Goal: Information Seeking & Learning: Learn about a topic

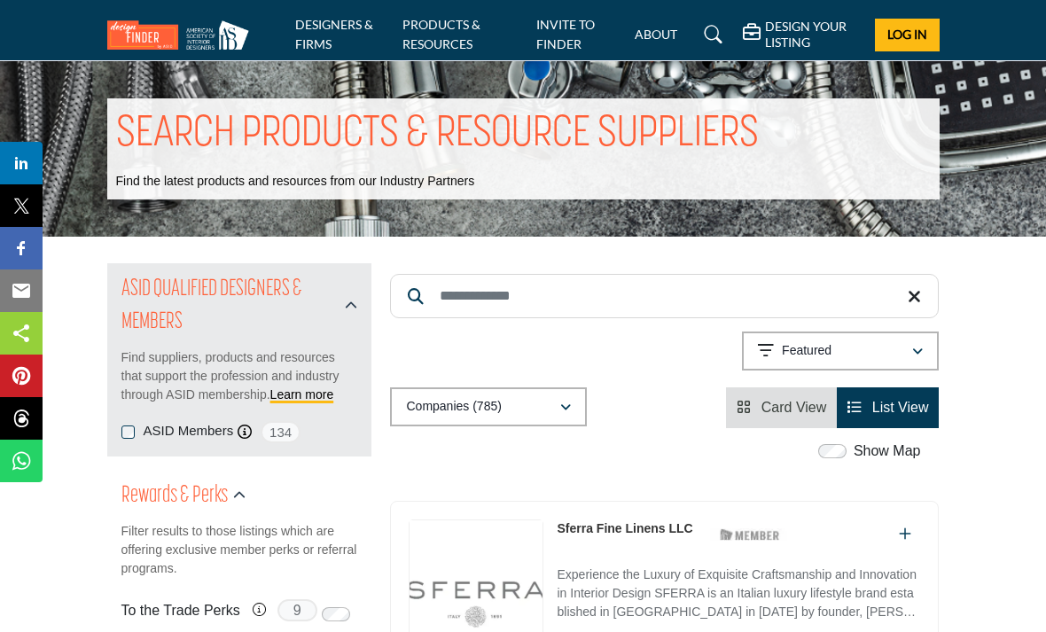
click at [497, 290] on input "Search Keyword" at bounding box center [664, 296] width 549 height 44
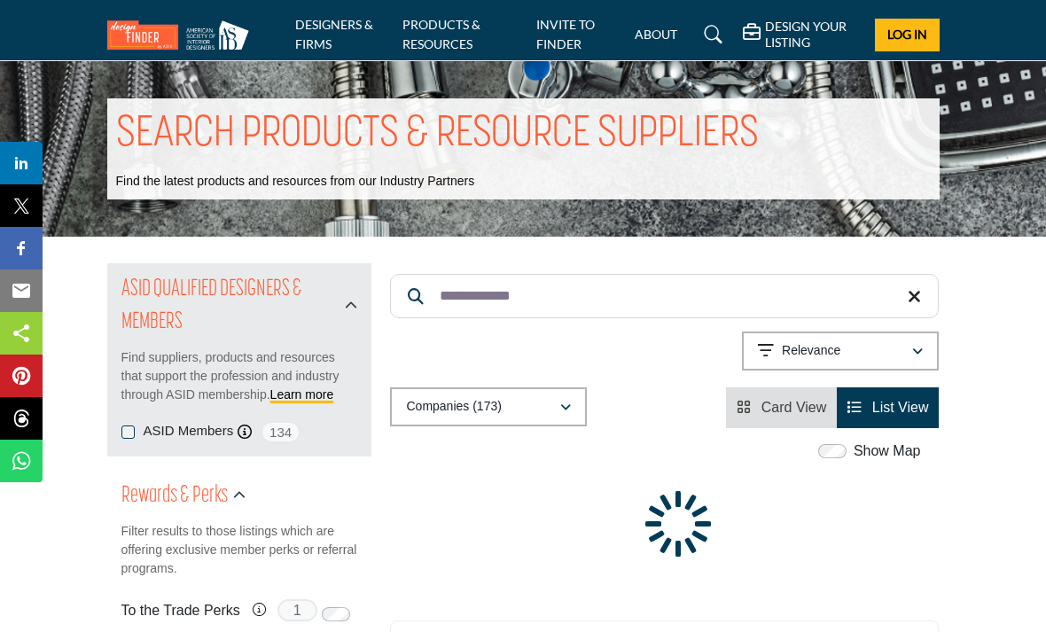
type input "**********"
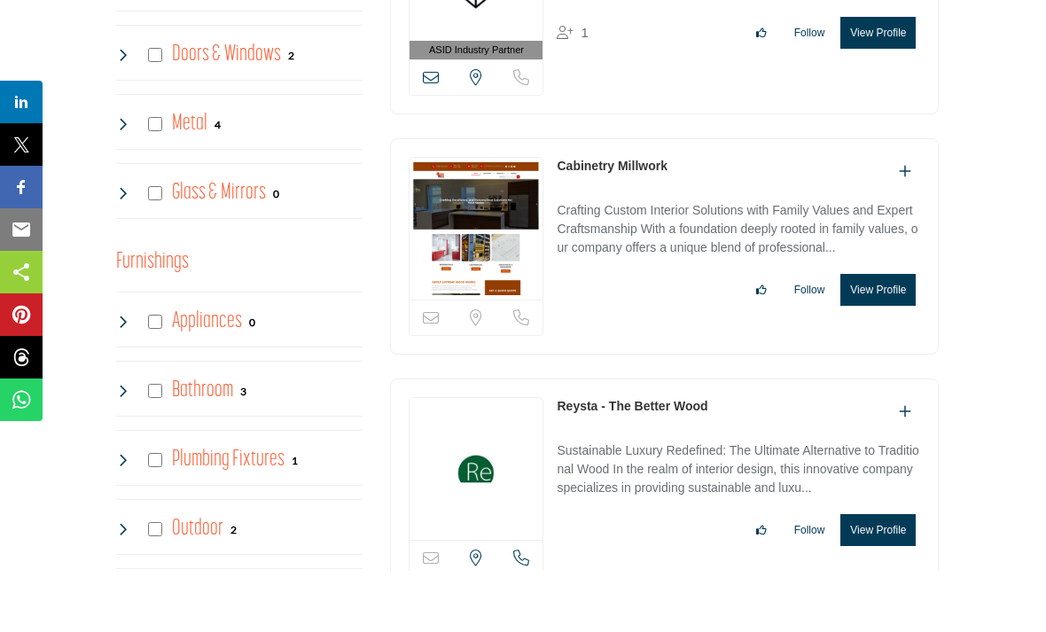
scroll to position [1539, 0]
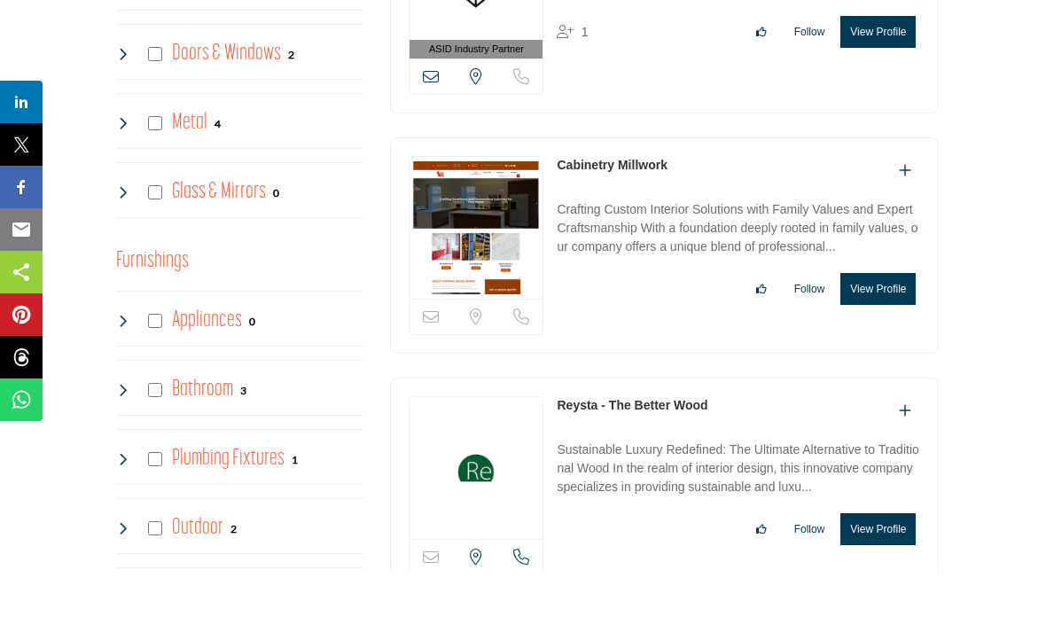
click at [880, 574] on button "View Profile" at bounding box center [877, 590] width 75 height 32
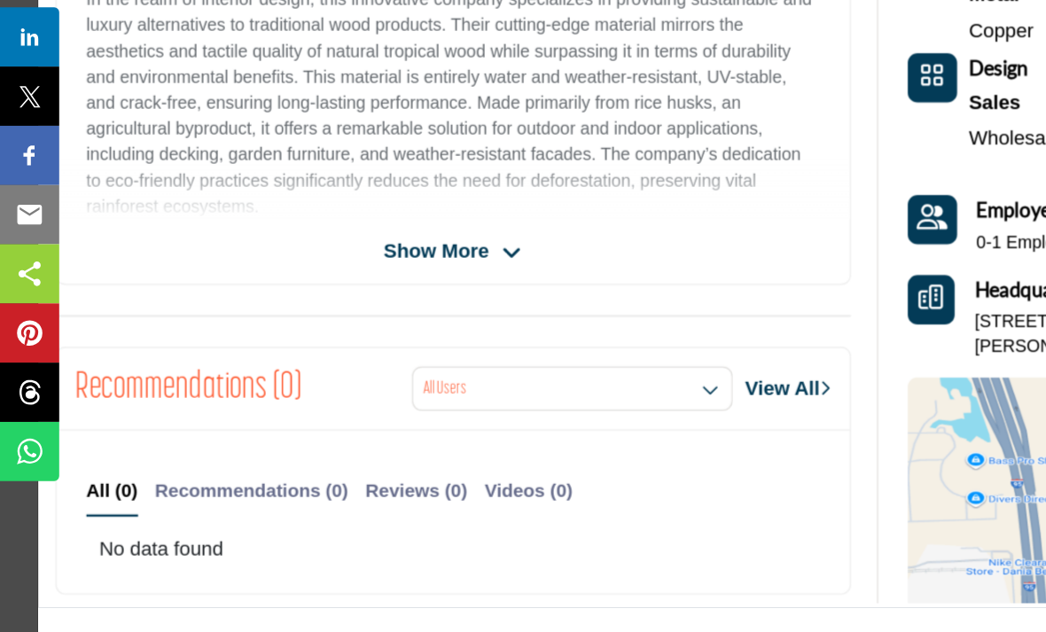
scroll to position [361, 0]
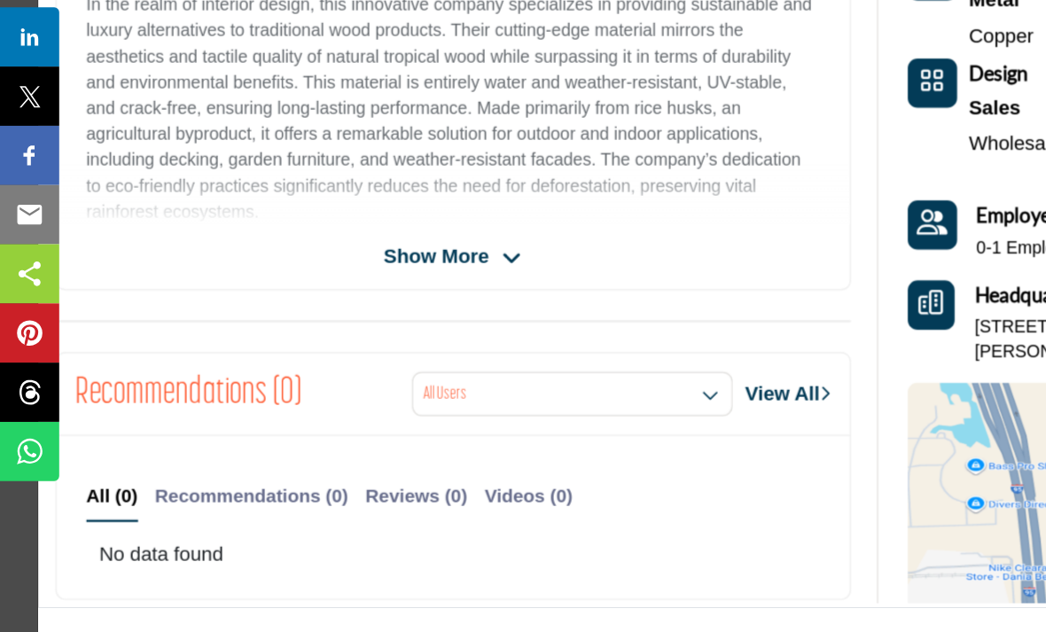
click at [367, 314] on icon "Company Data Modal" at bounding box center [368, 322] width 14 height 16
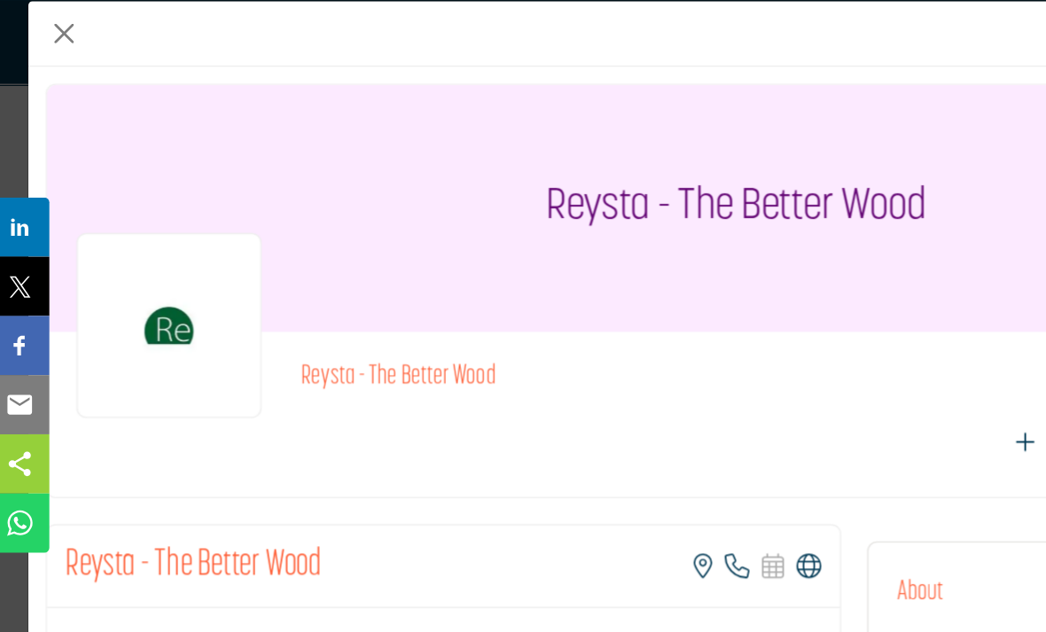
scroll to position [1422, 0]
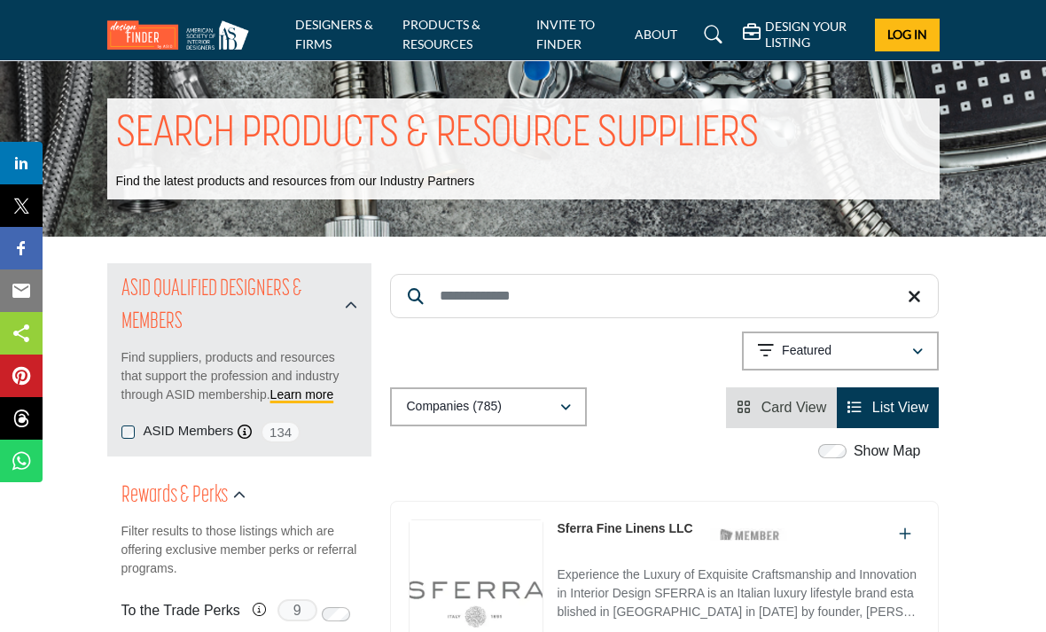
click at [465, 280] on input "Search Keyword" at bounding box center [664, 296] width 549 height 44
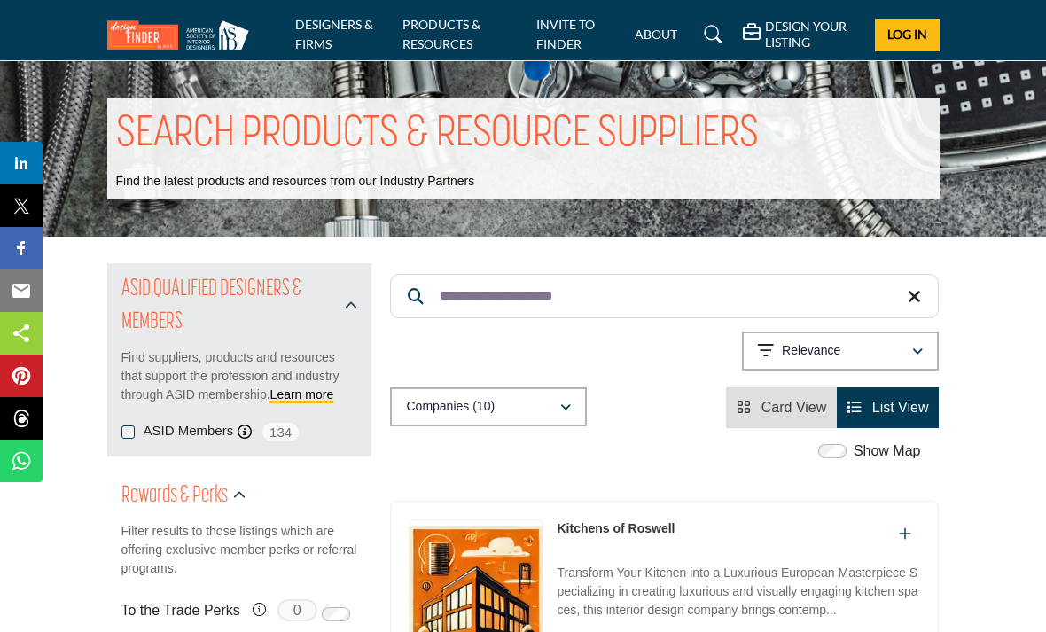
type input "**********"
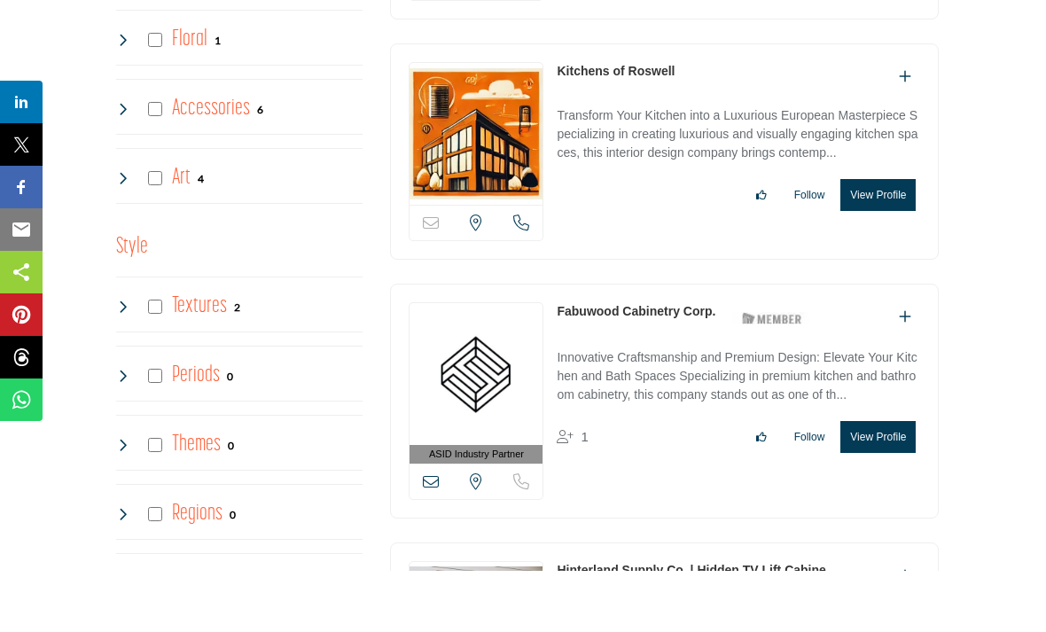
scroll to position [3344, 0]
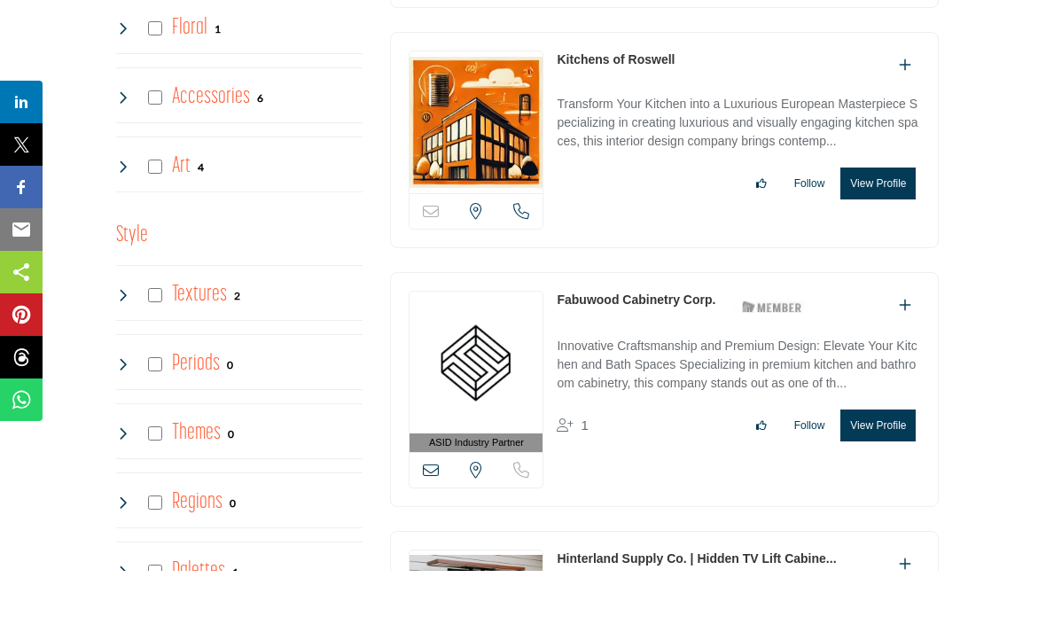
click at [885, 471] on button "View Profile" at bounding box center [877, 487] width 75 height 32
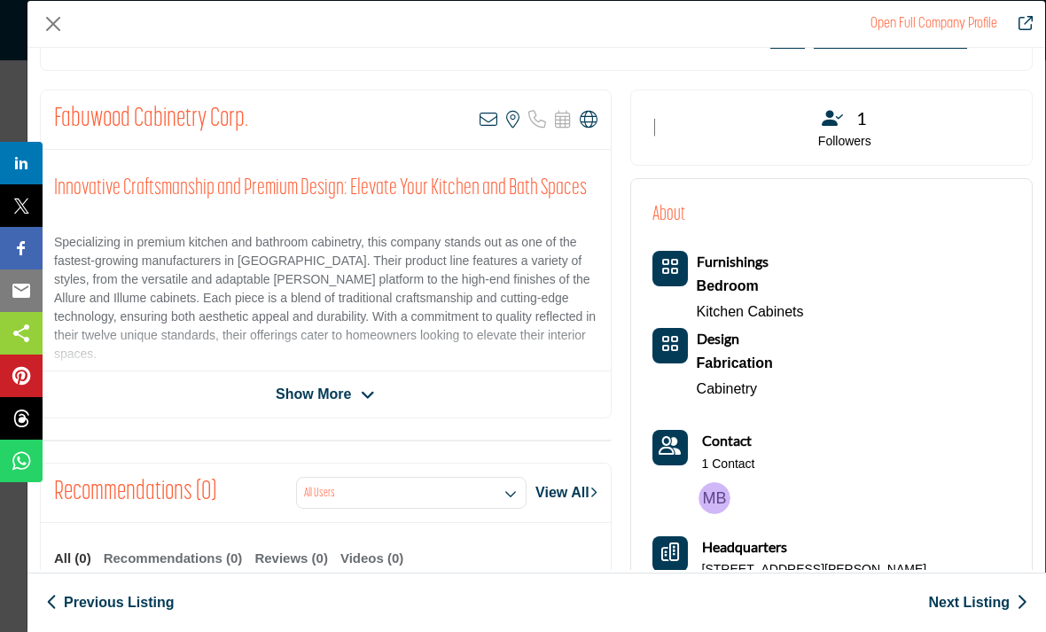
scroll to position [3439, 0]
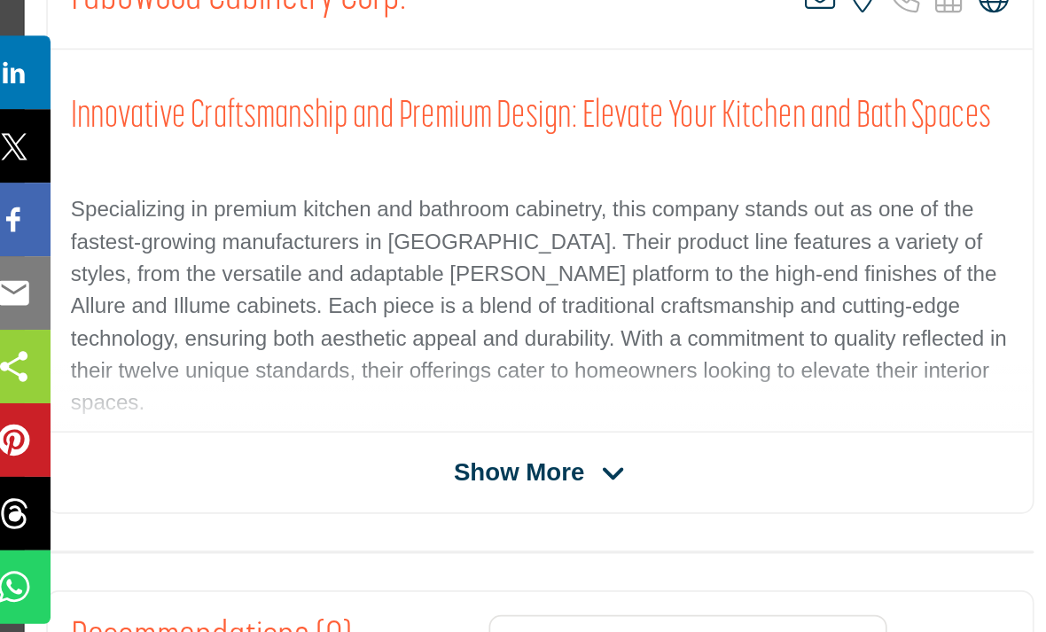
click at [361, 387] on icon "Company Data Modal" at bounding box center [368, 395] width 14 height 16
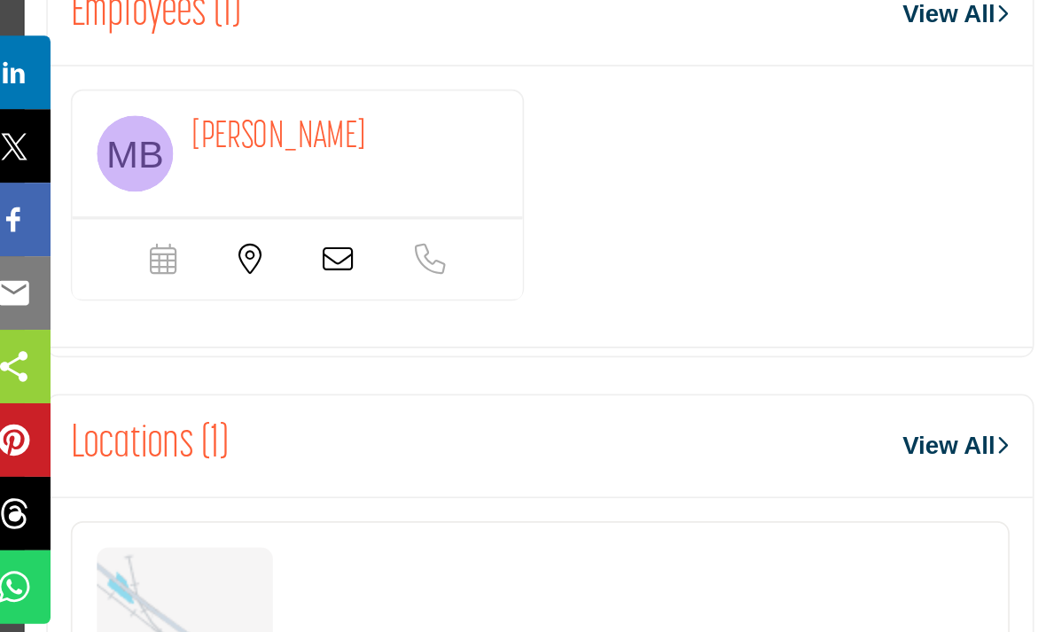
scroll to position [1659, 0]
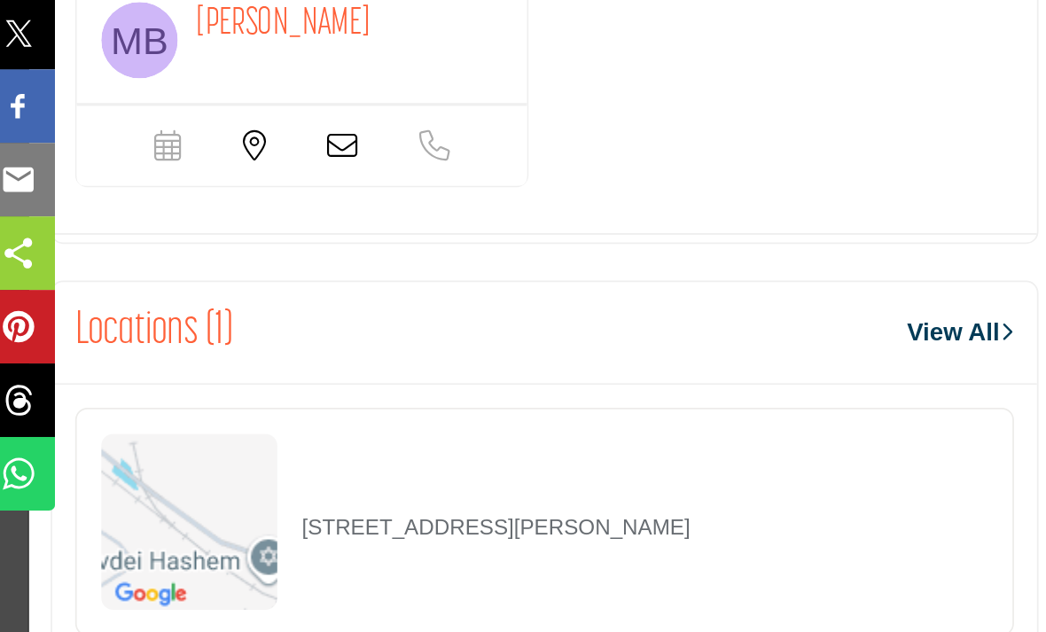
click at [538, 369] on link "View All" at bounding box center [565, 379] width 61 height 21
